Goal: Check status: Check status

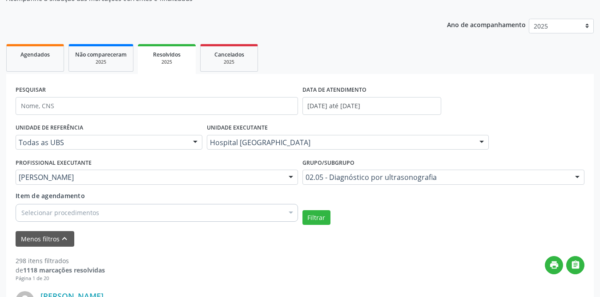
scroll to position [133, 0]
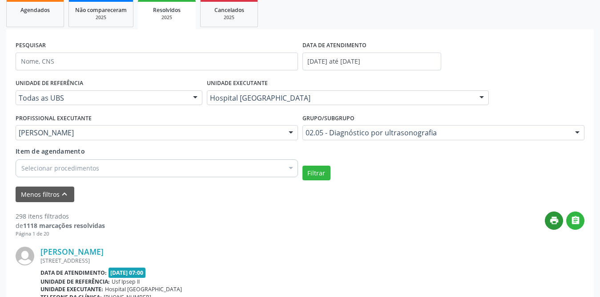
click at [557, 221] on icon "print" at bounding box center [554, 220] width 10 height 10
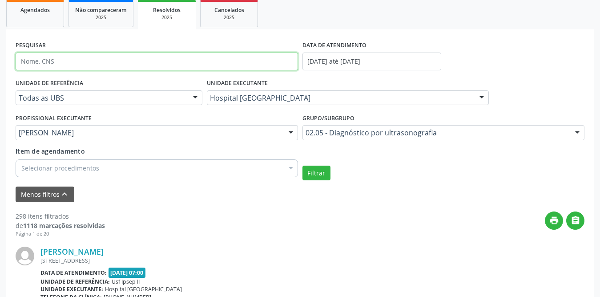
click at [125, 62] on input "text" at bounding box center [157, 61] width 283 height 18
type input "[PERSON_NAME]"
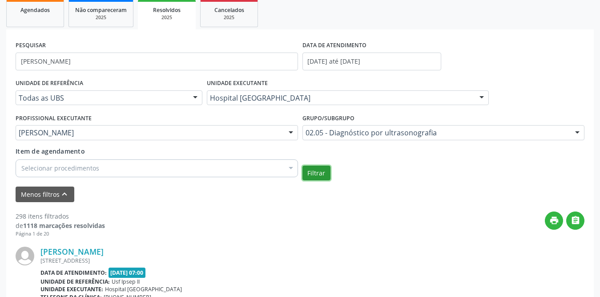
click at [314, 171] on button "Filtrar" at bounding box center [317, 173] width 28 height 15
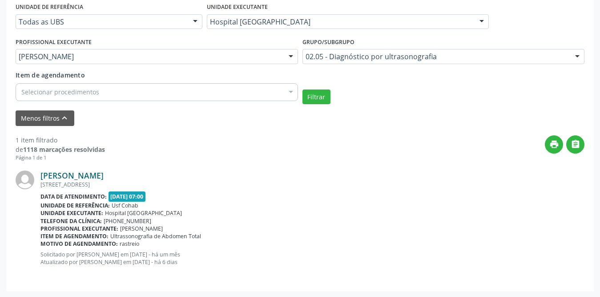
click at [104, 171] on link "[PERSON_NAME]" at bounding box center [71, 175] width 63 height 10
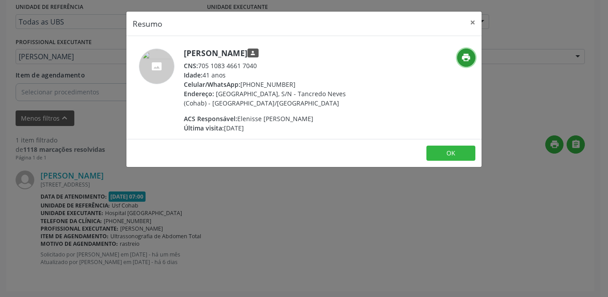
click at [464, 58] on icon "print" at bounding box center [466, 57] width 10 height 10
click at [433, 154] on button "OK" at bounding box center [450, 152] width 49 height 15
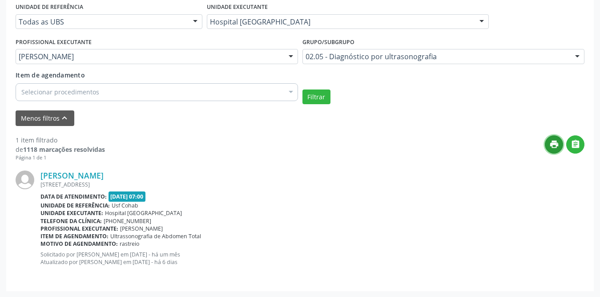
click at [552, 143] on icon "print" at bounding box center [554, 144] width 10 height 10
click at [26, 176] on img at bounding box center [25, 179] width 19 height 19
click at [104, 174] on link "[PERSON_NAME]" at bounding box center [71, 175] width 63 height 10
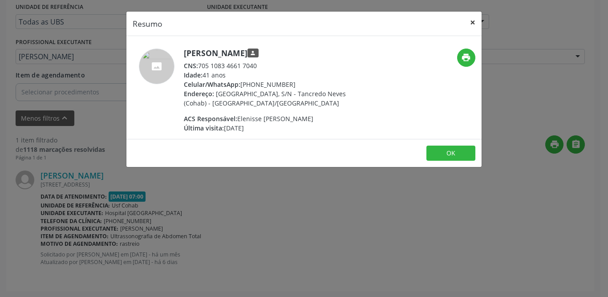
drag, startPoint x: 472, startPoint y: 21, endPoint x: 467, endPoint y: 21, distance: 4.9
click at [472, 21] on button "×" at bounding box center [473, 23] width 18 height 22
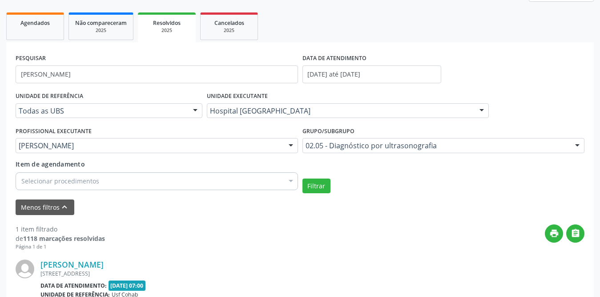
scroll to position [76, 0]
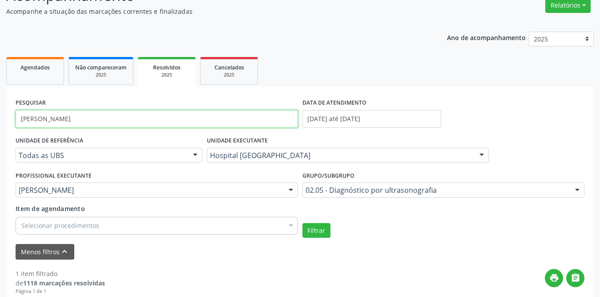
drag, startPoint x: 131, startPoint y: 124, endPoint x: 0, endPoint y: 117, distance: 131.0
click at [0, 117] on div "Acompanhamento Acompanhe a situação das marcações correntes e finalizadas Relat…" at bounding box center [300, 202] width 600 height 458
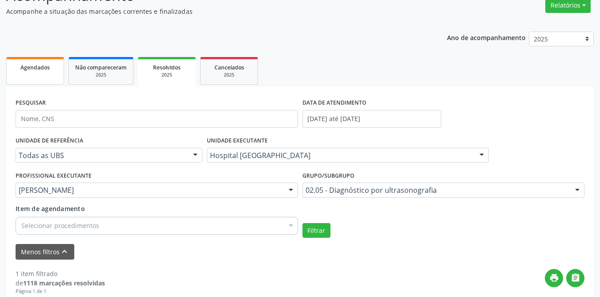
click at [41, 73] on link "Agendados" at bounding box center [35, 71] width 58 height 28
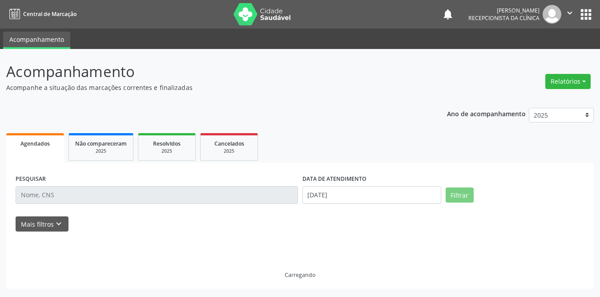
scroll to position [0, 0]
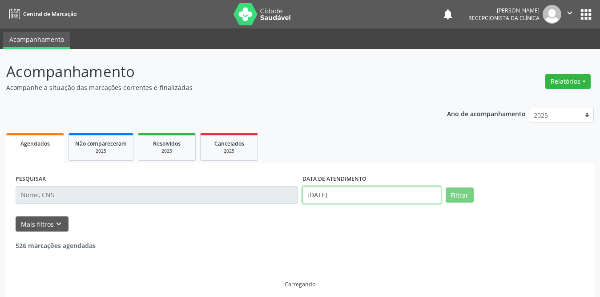
click at [317, 196] on input "[DATE]" at bounding box center [372, 195] width 139 height 18
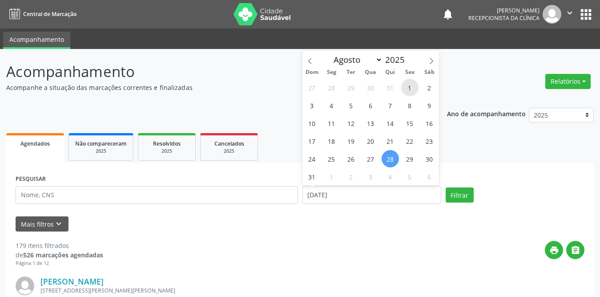
click at [410, 85] on span "1" at bounding box center [409, 87] width 17 height 17
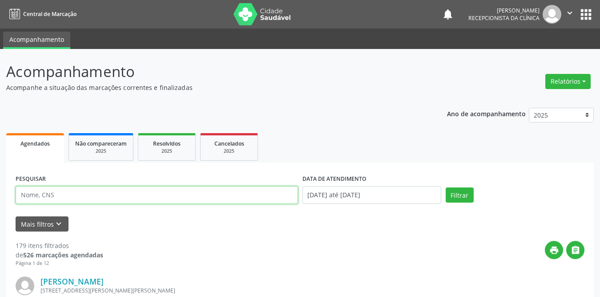
click at [160, 192] on input "text" at bounding box center [157, 195] width 283 height 18
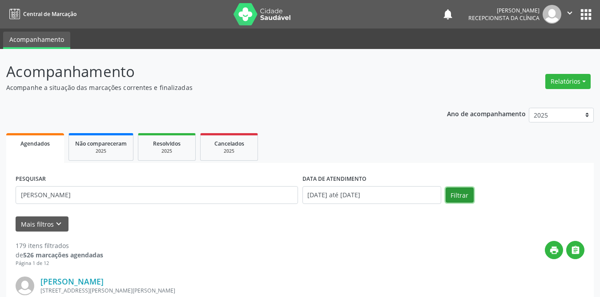
click at [462, 197] on button "Filtrar" at bounding box center [460, 194] width 28 height 15
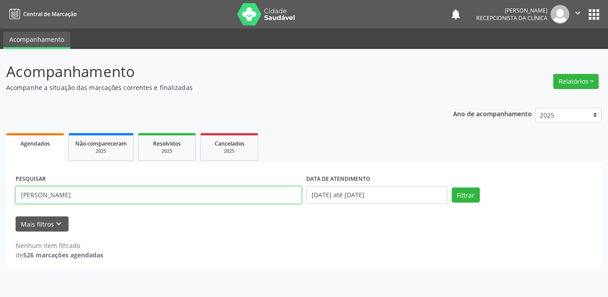
click at [116, 194] on input "[PERSON_NAME]" at bounding box center [159, 195] width 286 height 18
type input "[PERSON_NAME]"
click at [452, 187] on button "Filtrar" at bounding box center [466, 194] width 28 height 15
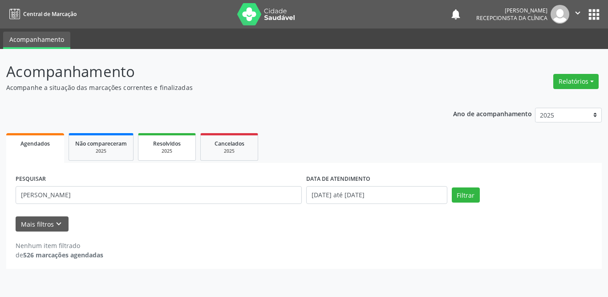
click at [176, 148] on div "2025" at bounding box center [167, 151] width 44 height 7
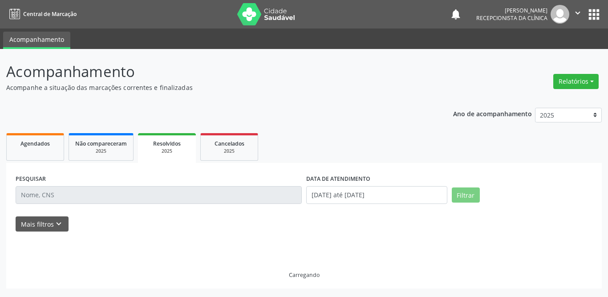
click at [137, 191] on input "text" at bounding box center [159, 195] width 286 height 18
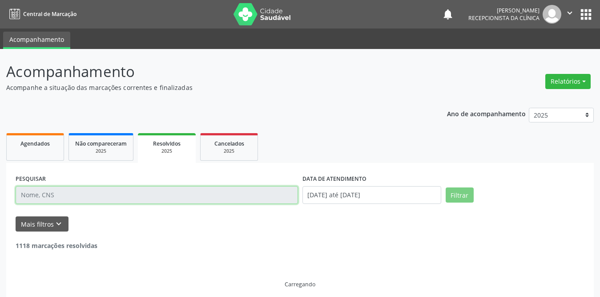
click at [137, 192] on input "text" at bounding box center [157, 195] width 283 height 18
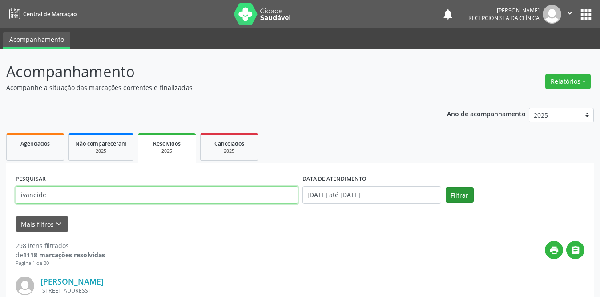
type input "ivaneide"
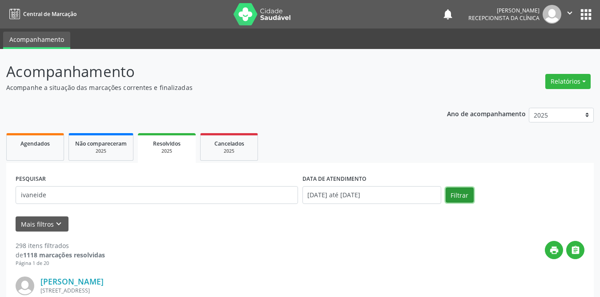
click at [468, 199] on button "Filtrar" at bounding box center [460, 194] width 28 height 15
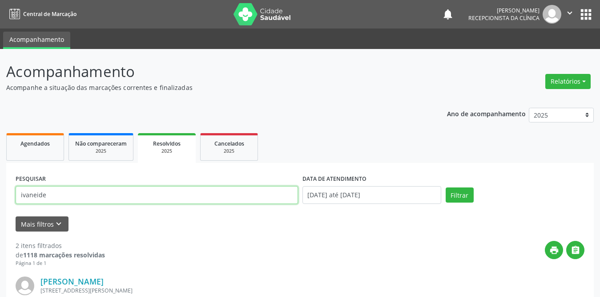
click at [106, 202] on input "ivaneide" at bounding box center [157, 195] width 283 height 18
drag, startPoint x: 106, startPoint y: 202, endPoint x: 0, endPoint y: 200, distance: 106.4
click at [0, 200] on div "Acompanhamento Acompanhe a situação das marcações correntes e finalizadas Relat…" at bounding box center [300, 286] width 600 height 474
